Goal: Task Accomplishment & Management: Manage account settings

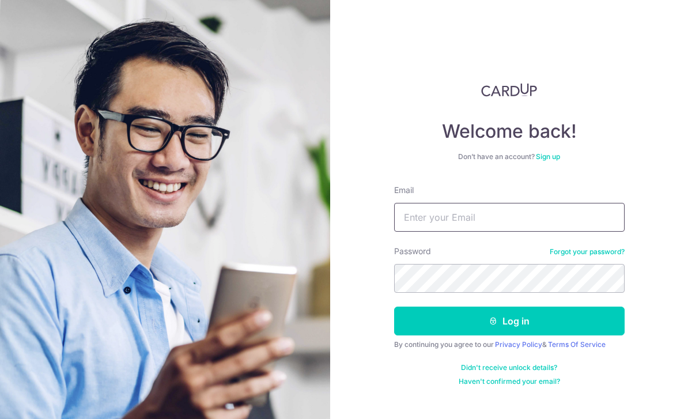
click at [518, 203] on input "Email" at bounding box center [509, 217] width 231 height 29
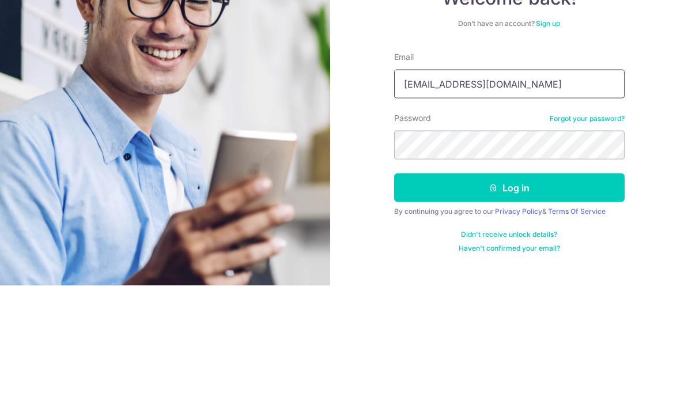
type input "Markkenandmax@gmail.com"
click at [565, 307] on button "Log in" at bounding box center [509, 321] width 231 height 29
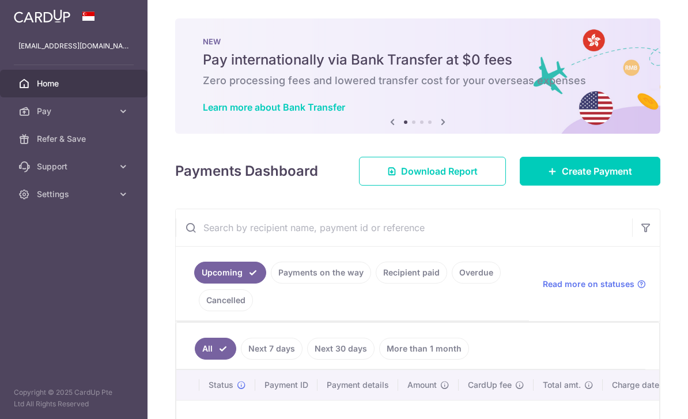
click at [271, 284] on link "Payments on the way" at bounding box center [321, 273] width 100 height 22
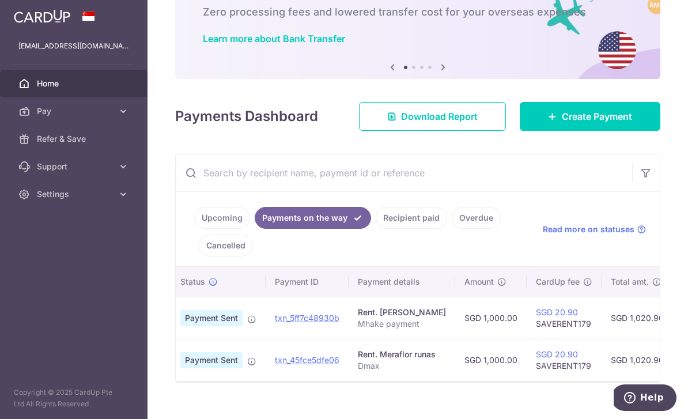
scroll to position [0, 24]
click at [376, 229] on link "Recipient paid" at bounding box center [411, 218] width 71 height 22
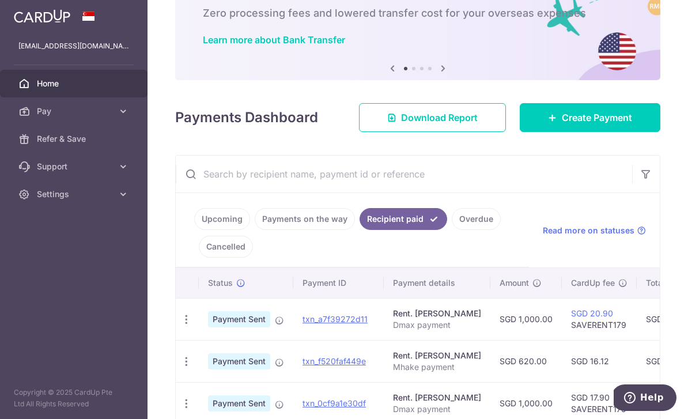
click at [452, 230] on link "Overdue" at bounding box center [476, 219] width 49 height 22
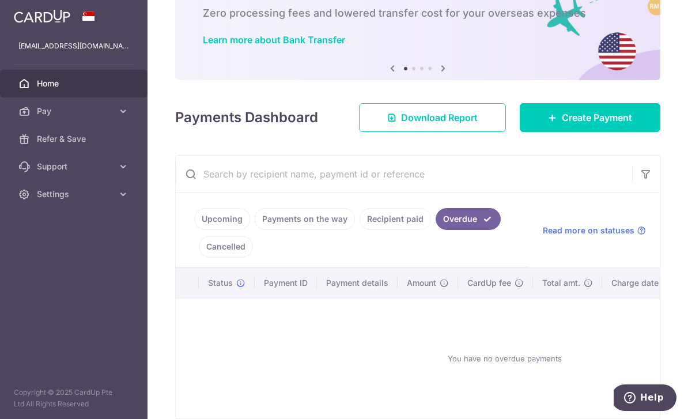
click at [253, 258] on link "Cancelled" at bounding box center [226, 247] width 54 height 22
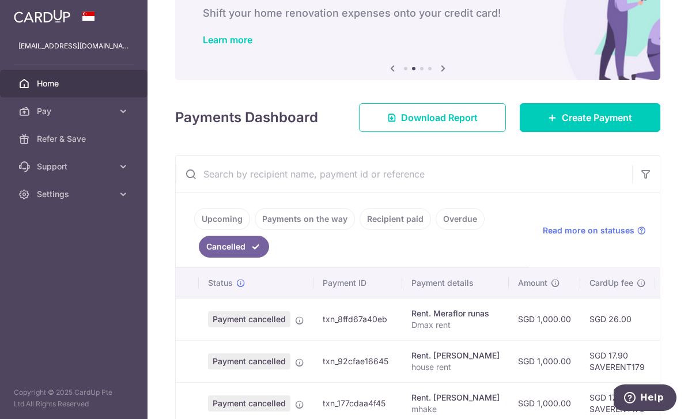
click at [194, 230] on link "Upcoming" at bounding box center [222, 219] width 56 height 22
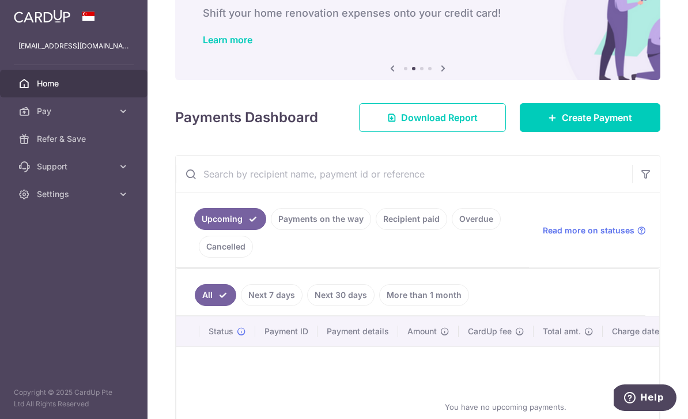
click at [271, 230] on link "Payments on the way" at bounding box center [321, 219] width 100 height 22
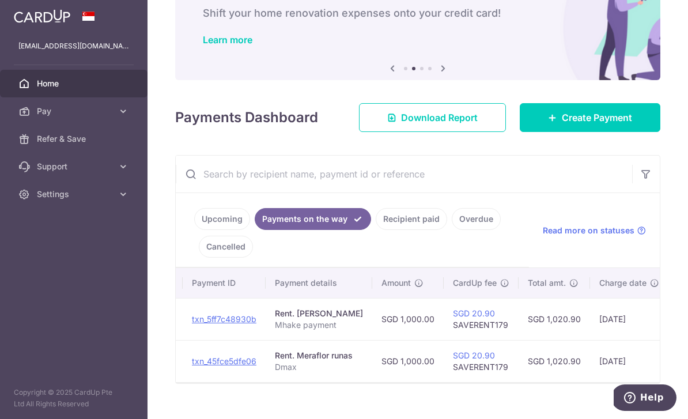
scroll to position [0, 110]
click at [0, 0] on icon "button" at bounding box center [0, 0] width 0 height 0
click at [100, 189] on span "Settings" at bounding box center [75, 194] width 76 height 12
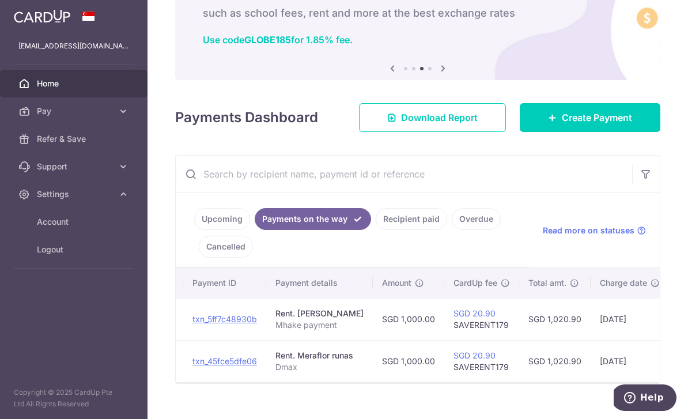
click at [82, 251] on span "Logout" at bounding box center [75, 250] width 76 height 12
